Goal: Check status: Check status

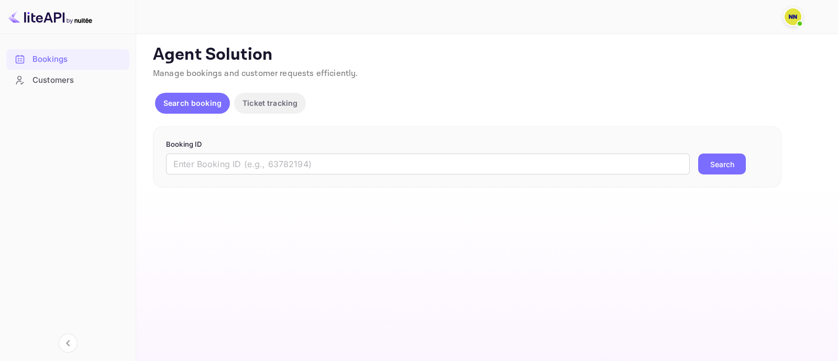
drag, startPoint x: 344, startPoint y: 156, endPoint x: 377, endPoint y: 183, distance: 42.7
click at [351, 170] on input "text" at bounding box center [428, 163] width 524 height 21
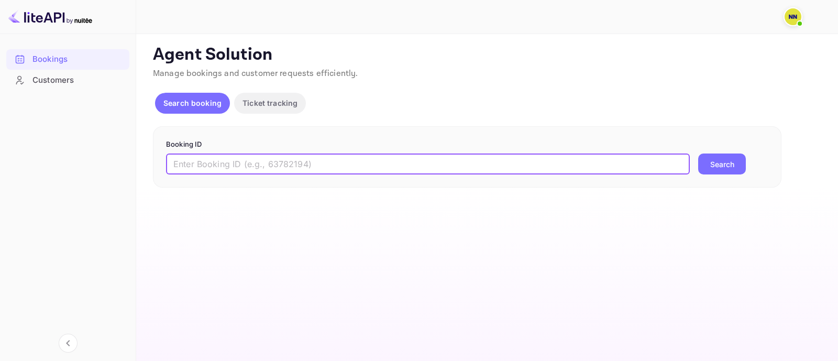
paste input "7770596"
type input "7770596"
click at [716, 169] on button "Search" at bounding box center [722, 163] width 48 height 21
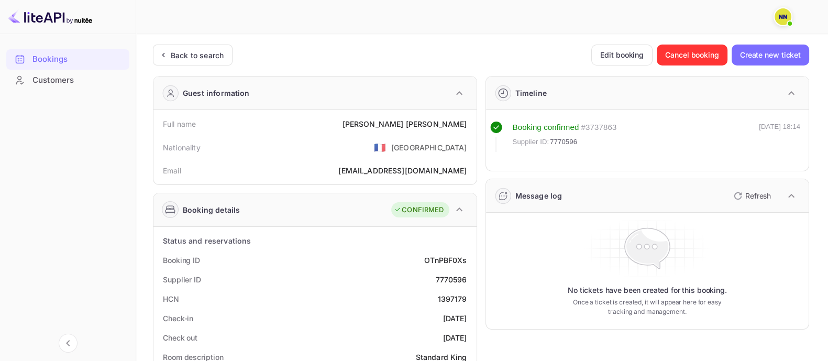
click at [456, 301] on div "1397179" at bounding box center [451, 298] width 29 height 11
copy div "1"
click at [456, 301] on div "1397179" at bounding box center [451, 298] width 29 height 11
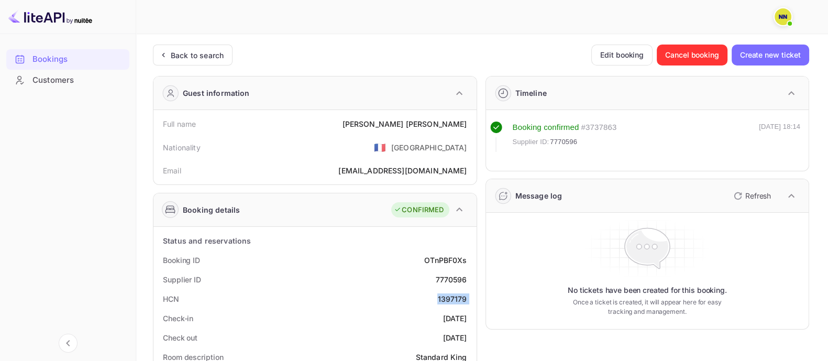
click at [456, 301] on div "1397179" at bounding box center [451, 298] width 29 height 11
copy div "1397179"
drag, startPoint x: 196, startPoint y: 41, endPoint x: 202, endPoint y: 47, distance: 7.8
click at [204, 50] on div "Back to search" at bounding box center [197, 55] width 53 height 11
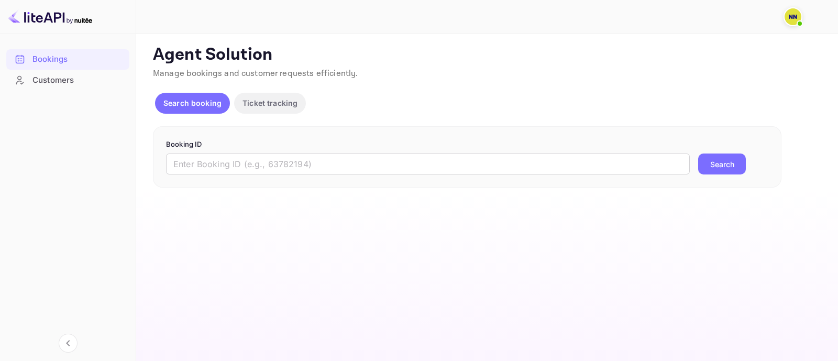
drag, startPoint x: 278, startPoint y: 169, endPoint x: 482, endPoint y: 181, distance: 204.6
click at [280, 169] on input "text" at bounding box center [428, 163] width 524 height 21
paste input "8889956"
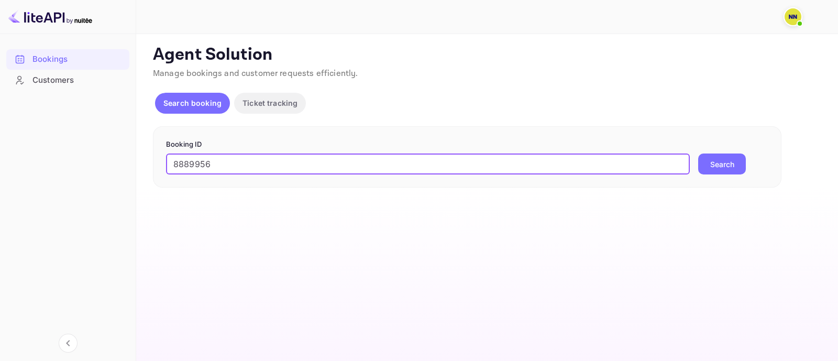
type input "8889956"
click at [740, 158] on button "Search" at bounding box center [722, 163] width 48 height 21
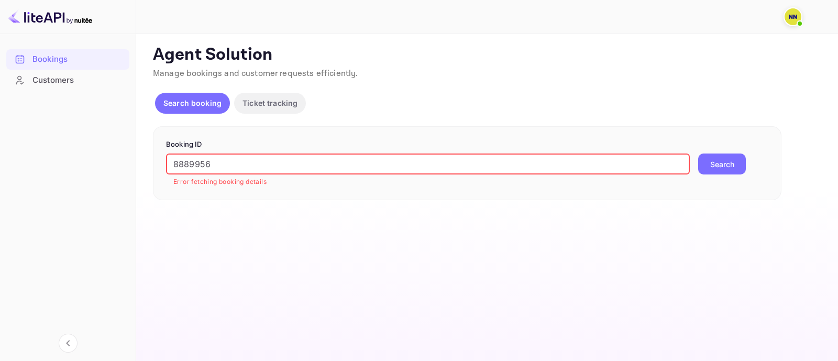
click at [196, 163] on input "8889956" at bounding box center [428, 163] width 524 height 21
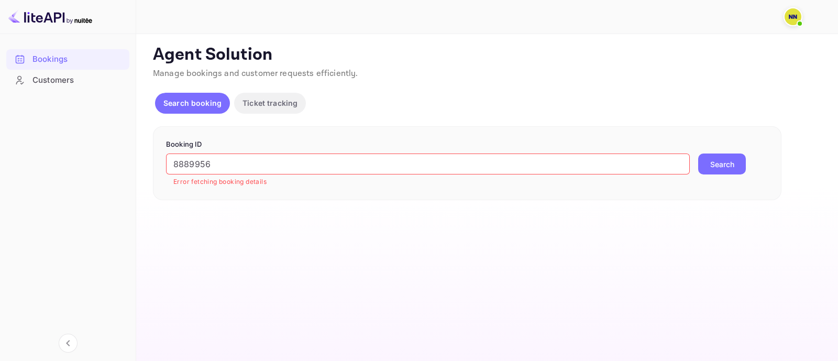
click at [721, 171] on button "Search" at bounding box center [722, 163] width 48 height 21
click at [393, 178] on div "Booking ID ​ Search" at bounding box center [467, 157] width 628 height 62
click at [400, 175] on div "Booking ID ​ Search" at bounding box center [467, 157] width 628 height 62
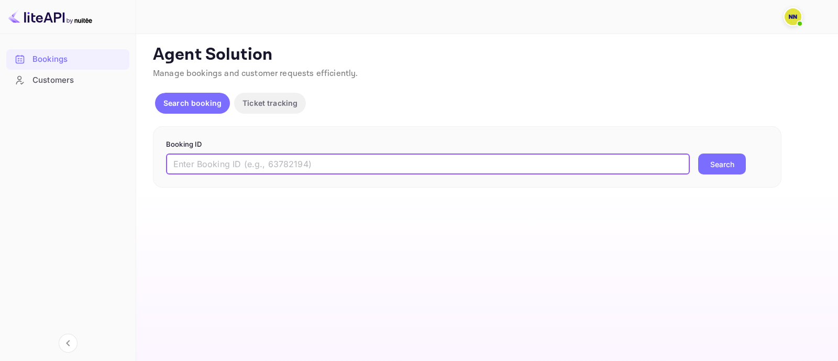
click at [398, 167] on input "text" at bounding box center [428, 163] width 524 height 21
paste input "8889956"
click at [714, 161] on button "Search" at bounding box center [722, 163] width 48 height 21
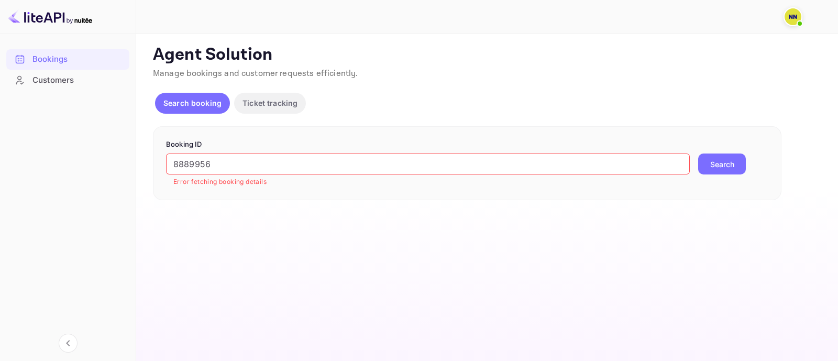
click at [196, 165] on input "8889956" at bounding box center [428, 163] width 524 height 21
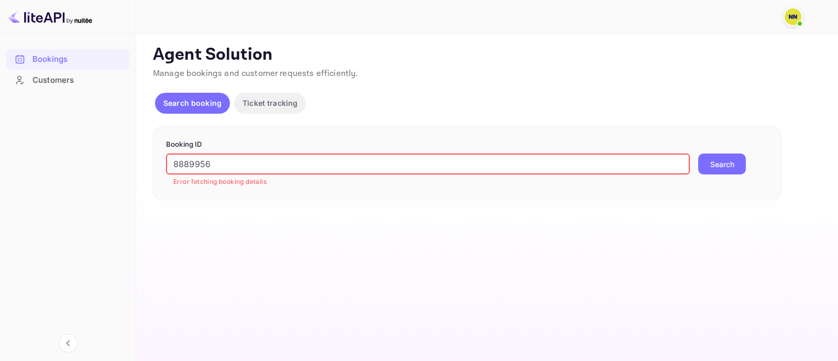
click at [196, 165] on input "8889956" at bounding box center [428, 163] width 524 height 21
paste input "790010"
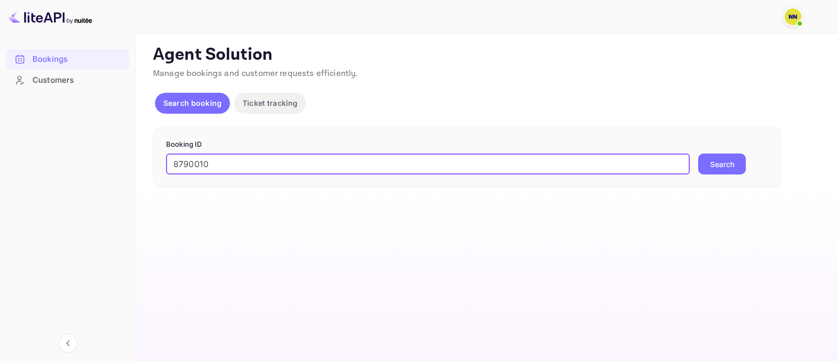
type input "8790010"
click at [719, 157] on button "Search" at bounding box center [722, 163] width 48 height 21
